Goal: Information Seeking & Learning: Understand process/instructions

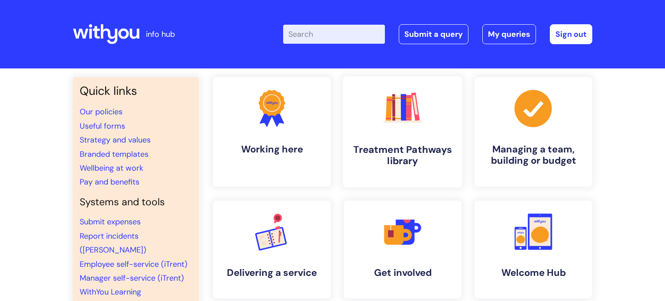
click at [387, 118] on rect at bounding box center [389, 118] width 6 height 1
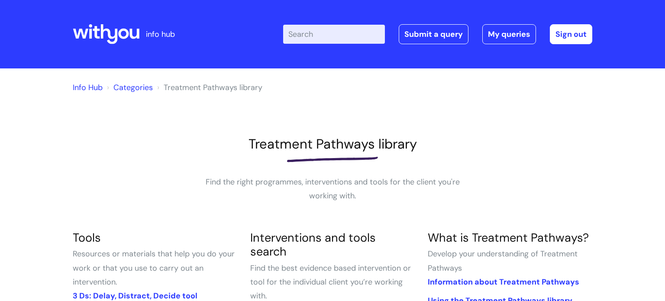
click at [302, 37] on input "Enter your search term here..." at bounding box center [334, 34] width 102 height 19
type input "journey"
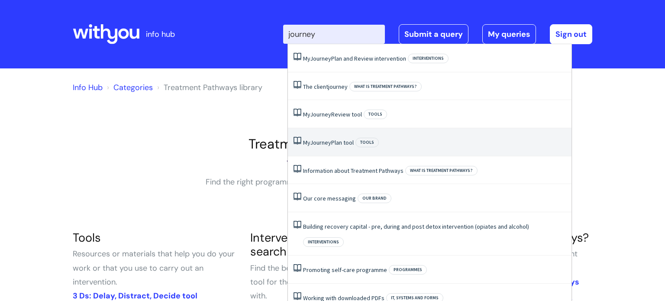
click at [346, 137] on li "My Journey Plan tool Tools" at bounding box center [430, 142] width 284 height 28
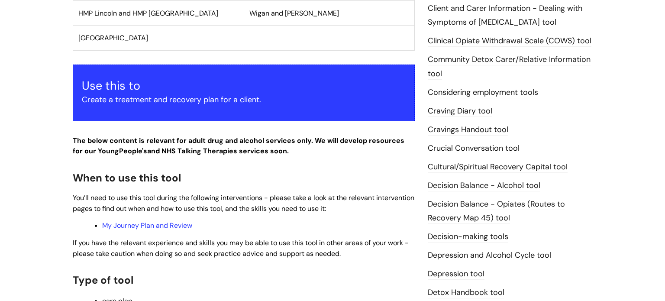
scroll to position [414, 0]
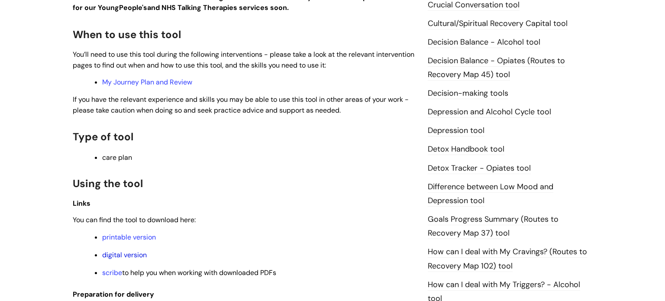
click at [137, 258] on link "digital version" at bounding box center [124, 254] width 45 height 9
